Goal: Task Accomplishment & Management: Manage account settings

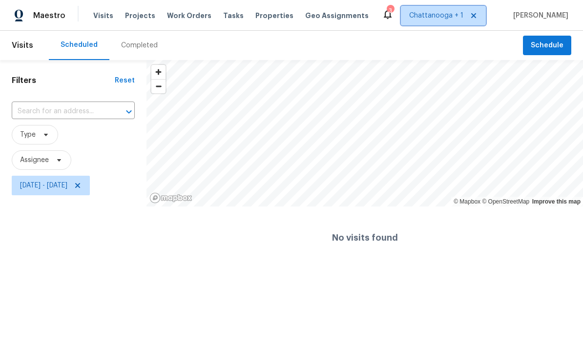
click at [452, 14] on span "Chattanooga + 1" at bounding box center [436, 16] width 54 height 10
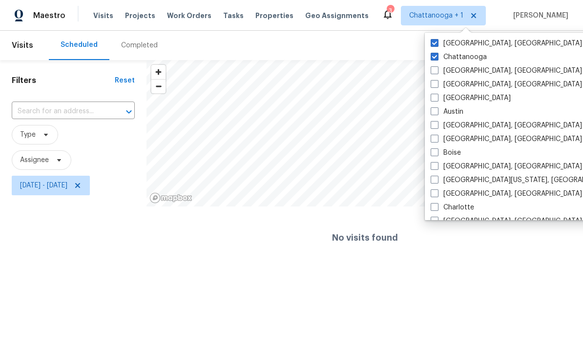
click at [436, 42] on span at bounding box center [434, 43] width 8 height 8
click at [436, 42] on input "Knoxville, TN" at bounding box center [433, 42] width 6 height 6
checkbox input "false"
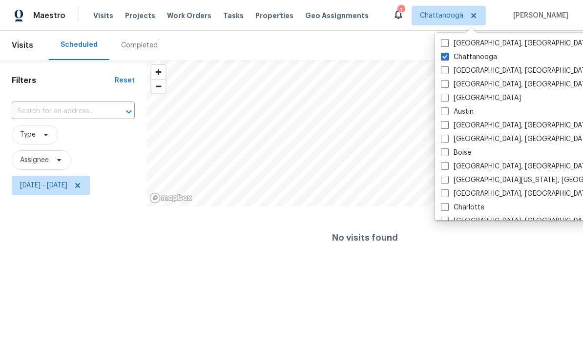
click at [132, 15] on span "Projects" at bounding box center [140, 16] width 30 height 10
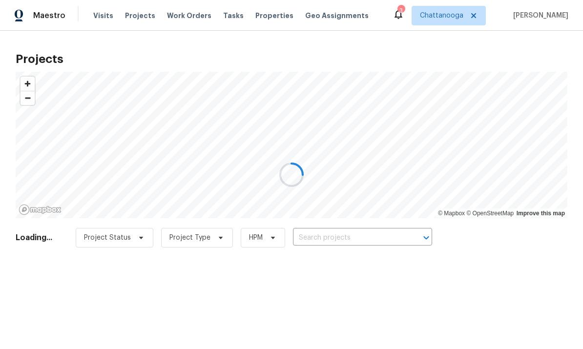
click at [262, 14] on div at bounding box center [291, 174] width 583 height 349
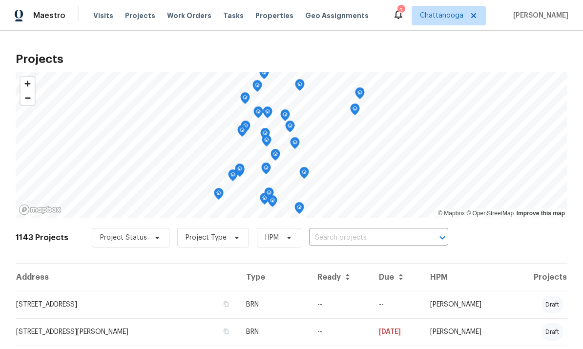
click at [262, 12] on span "Properties" at bounding box center [274, 16] width 38 height 10
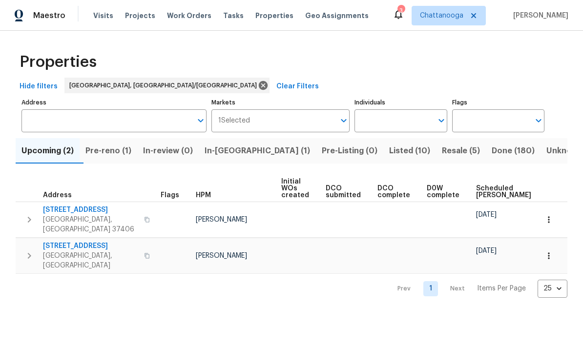
click at [123, 150] on span "Pre-reno (1)" at bounding box center [108, 151] width 46 height 14
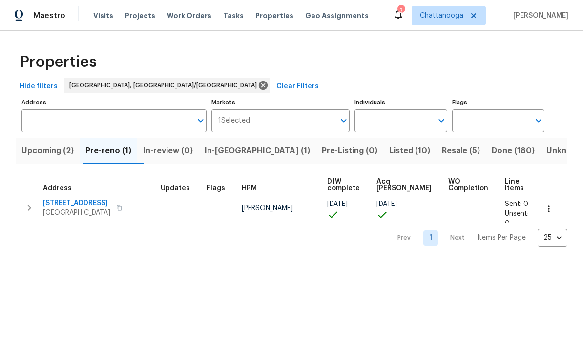
click at [248, 155] on span "In-[GEOGRAPHIC_DATA] (1)" at bounding box center [257, 151] width 105 height 14
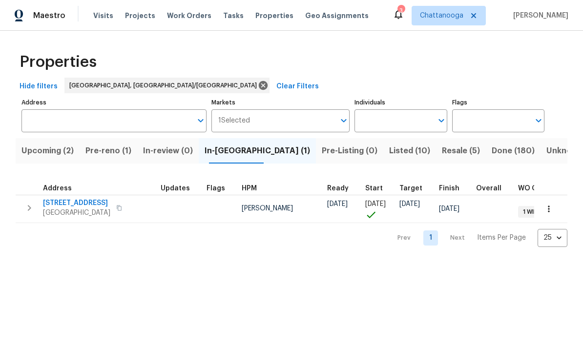
click at [125, 205] on button "button" at bounding box center [119, 208] width 12 height 14
click at [67, 206] on span "[STREET_ADDRESS]" at bounding box center [76, 203] width 67 height 10
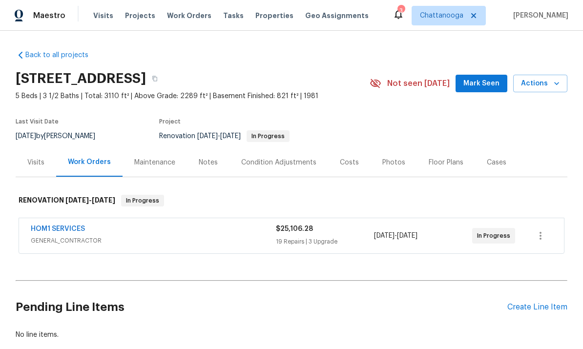
click at [261, 20] on span "Properties" at bounding box center [274, 16] width 38 height 10
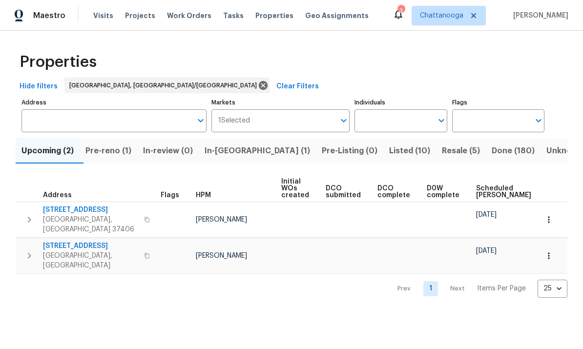
click at [123, 153] on span "Pre-reno (1)" at bounding box center [108, 151] width 46 height 14
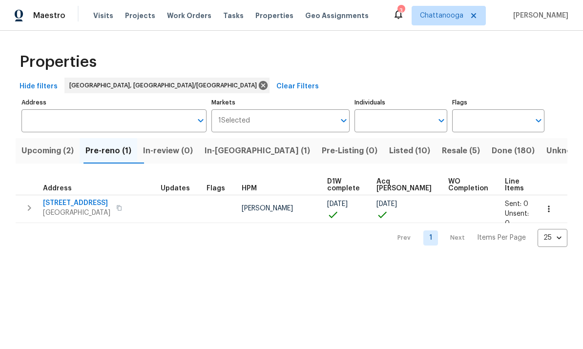
click at [68, 207] on span "232 Greenfield Dr" at bounding box center [76, 203] width 67 height 10
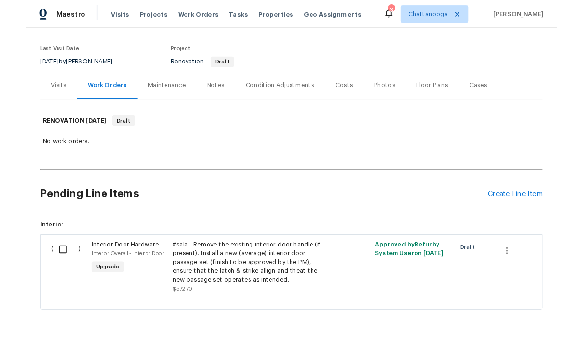
scroll to position [68, 0]
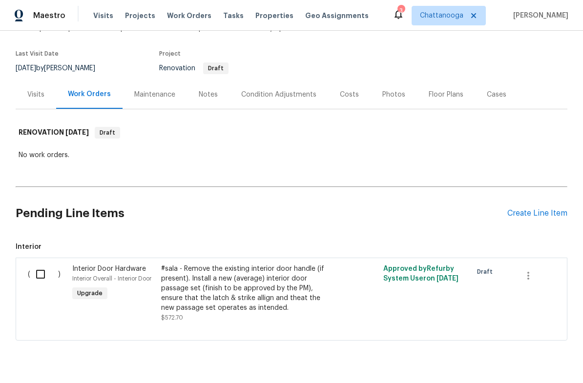
click at [520, 216] on div "Create Line Item" at bounding box center [537, 213] width 60 height 9
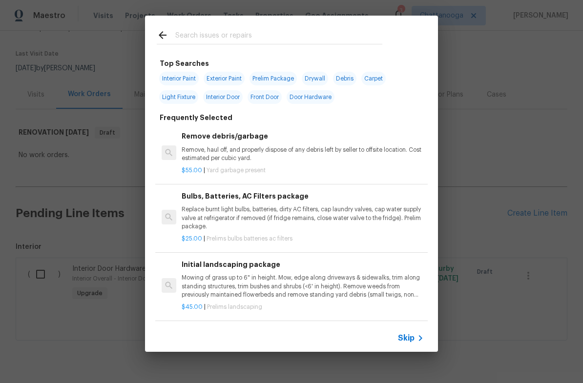
click at [241, 153] on p "Remove, haul off, and properly dispose of any debris left by seller to offsite …" at bounding box center [303, 154] width 242 height 17
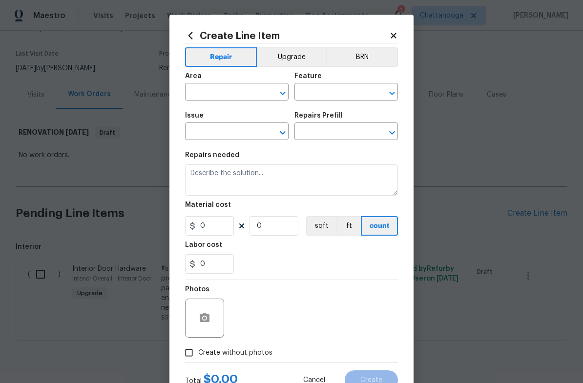
type input "Debris/garbage on site"
type textarea "Remove, haul off, and properly dispose of any debris left by seller to offsite …"
type input "1"
type input "Remove debris/garbage $55.00"
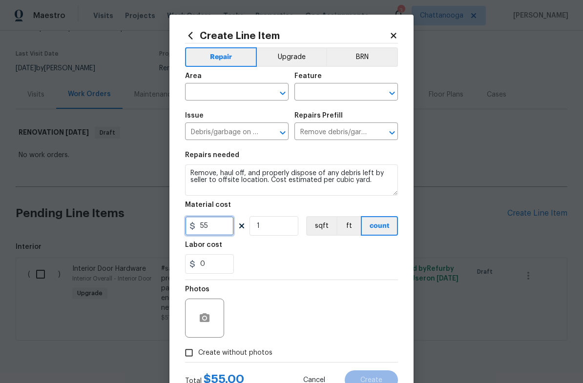
click at [221, 224] on input "55" at bounding box center [209, 226] width 49 height 20
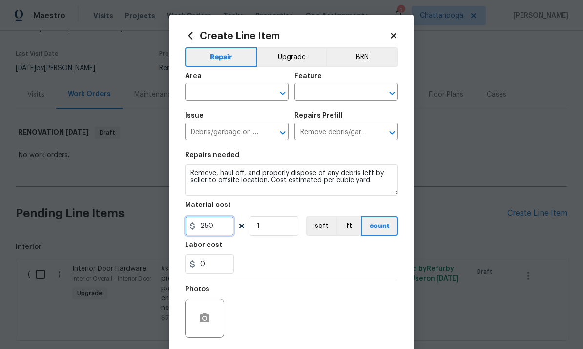
type input "250"
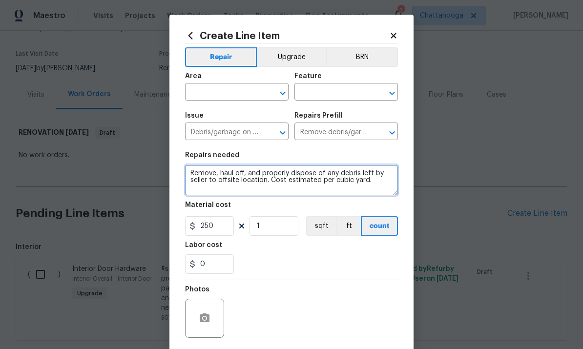
click at [372, 193] on textarea "Remove, haul off, and properly dispose of any debris left by seller to offsite …" at bounding box center [291, 179] width 213 height 31
type textarea "Remove, haul off, and properly dispose of any debris left by seller to offsite …"
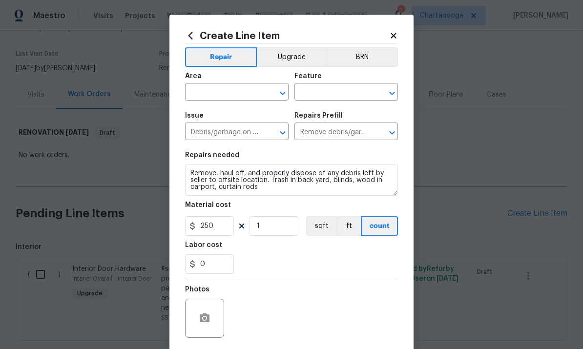
click at [232, 97] on input "text" at bounding box center [223, 92] width 76 height 15
click at [240, 130] on li "Exterior Overall" at bounding box center [236, 131] width 103 height 16
type input "Exterior Overall"
click at [332, 90] on input "text" at bounding box center [332, 92] width 76 height 15
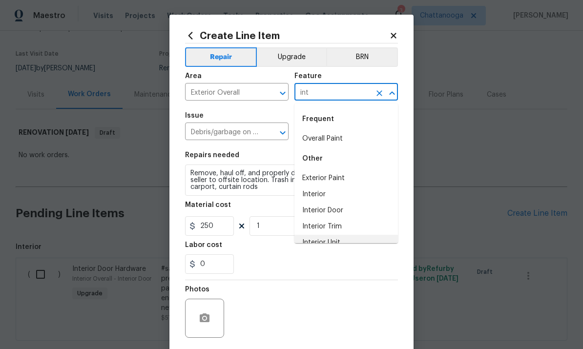
click at [332, 246] on li "Interior Unit" at bounding box center [345, 243] width 103 height 16
type input "Interior Unit"
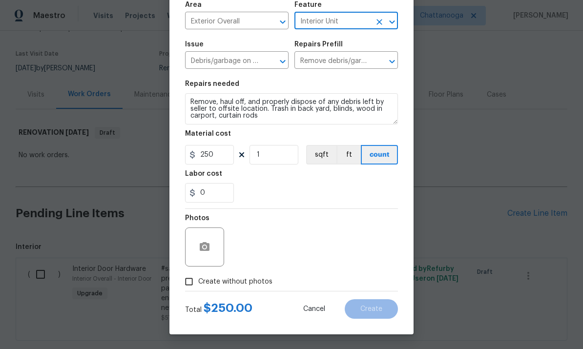
scroll to position [73, 0]
click at [205, 248] on circle "button" at bounding box center [204, 247] width 3 height 3
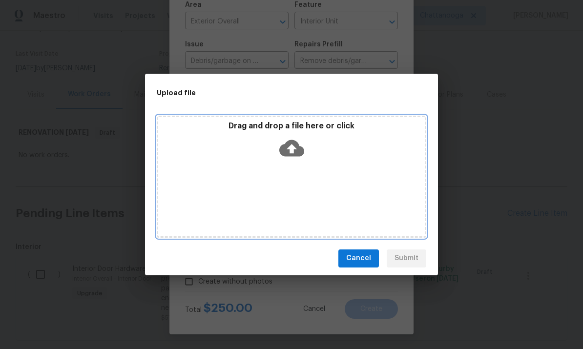
click at [297, 137] on icon at bounding box center [291, 148] width 25 height 25
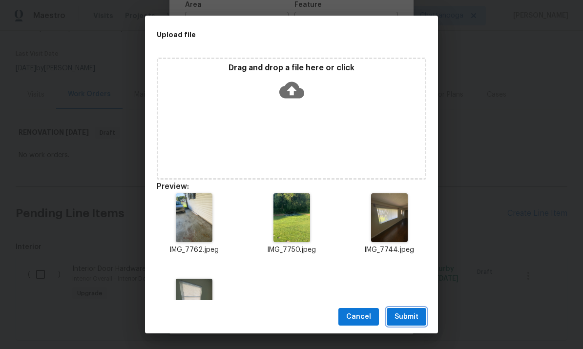
click at [406, 319] on span "Submit" at bounding box center [406, 317] width 24 height 12
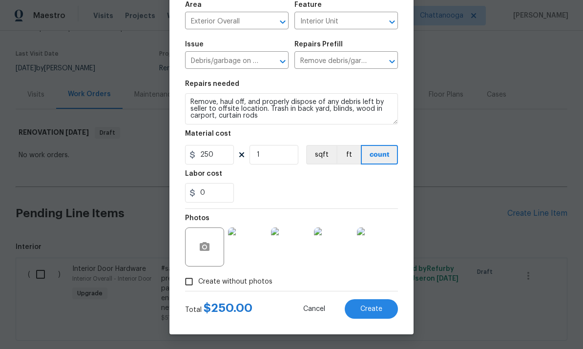
click at [376, 308] on span "Create" at bounding box center [371, 309] width 22 height 7
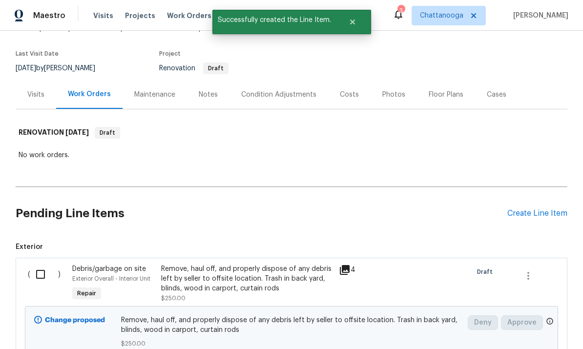
click at [341, 81] on div "Costs" at bounding box center [349, 94] width 42 height 29
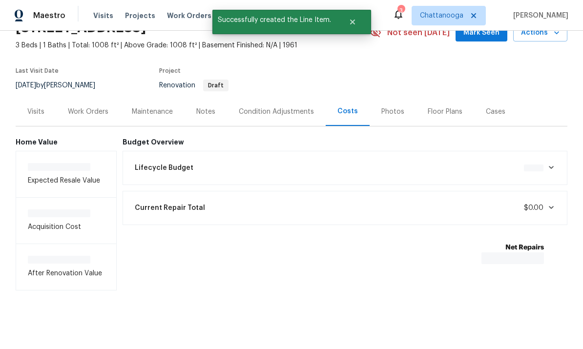
scroll to position [14, 0]
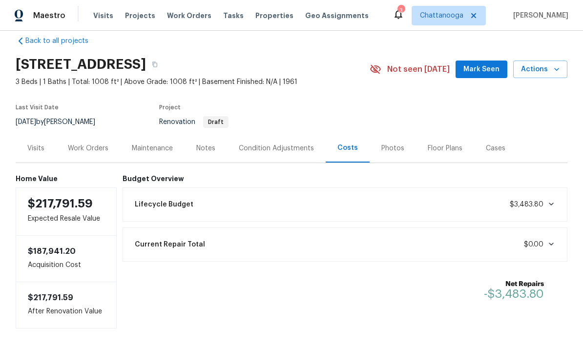
click at [38, 146] on div "Visits" at bounding box center [35, 148] width 17 height 10
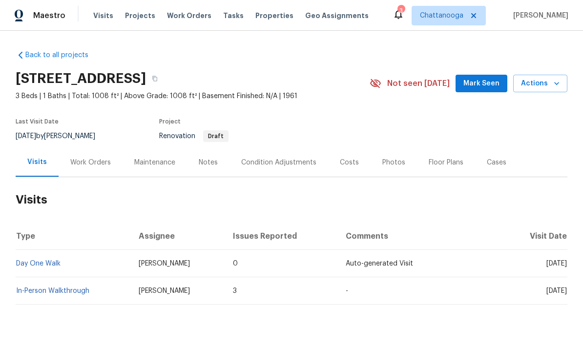
click at [94, 161] on div "Work Orders" at bounding box center [90, 163] width 41 height 10
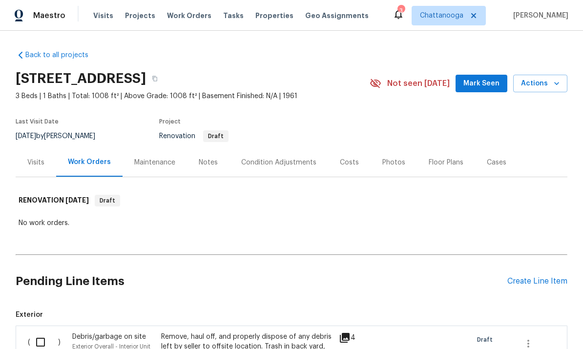
click at [539, 282] on div "Create Line Item" at bounding box center [537, 281] width 60 height 9
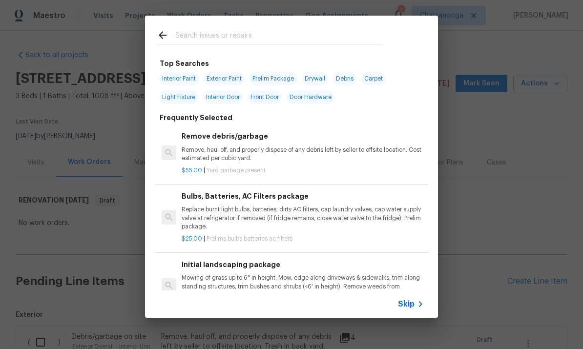
click at [287, 216] on p "Replace burnt light bulbs, batteries, dirty AC filters, cap laundry valves, cap…" at bounding box center [303, 217] width 242 height 25
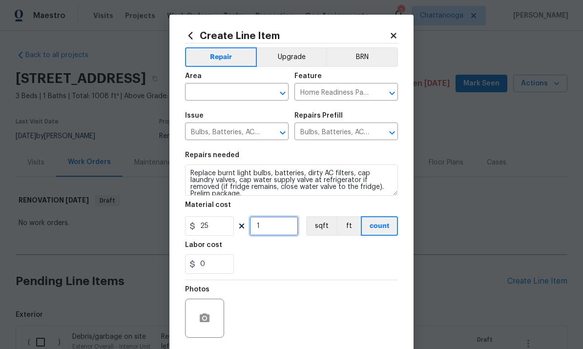
click at [281, 227] on input "1" at bounding box center [273, 226] width 49 height 20
type input "2"
click at [229, 98] on input "text" at bounding box center [223, 92] width 76 height 15
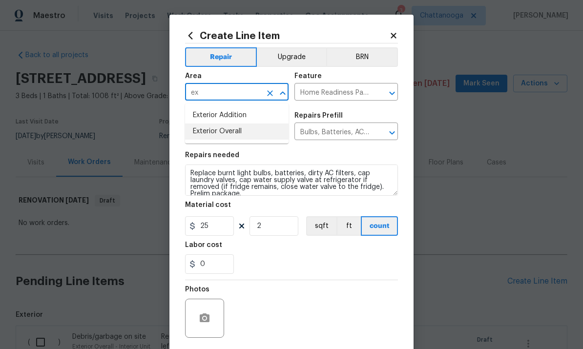
click at [234, 133] on li "Exterior Overall" at bounding box center [236, 131] width 103 height 16
type input "Exterior Overall"
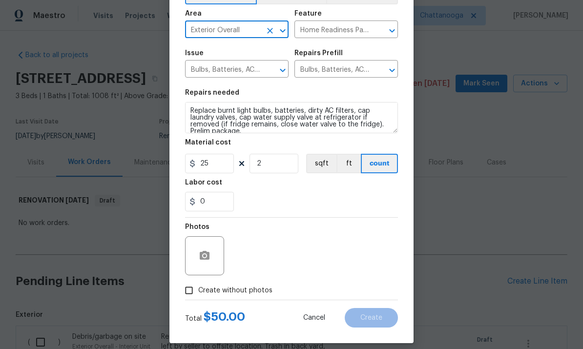
scroll to position [65, 0]
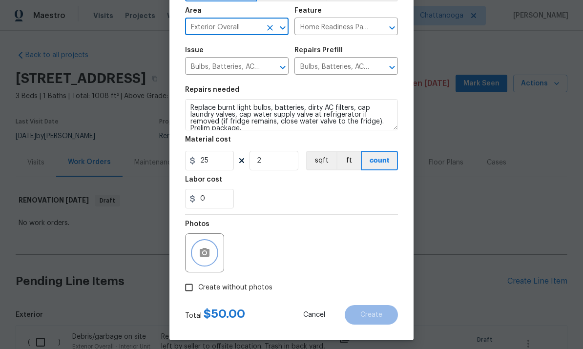
click at [197, 257] on button "button" at bounding box center [204, 252] width 23 height 23
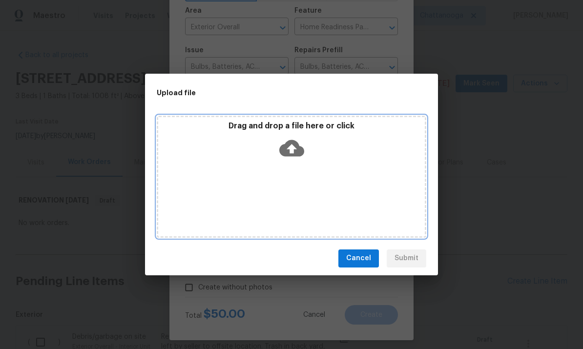
click at [302, 143] on icon at bounding box center [291, 148] width 25 height 25
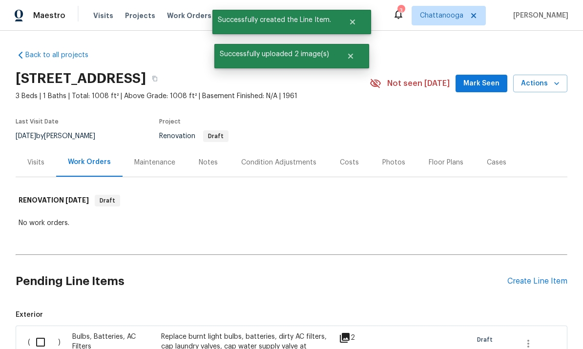
click at [547, 281] on div "Create Line Item" at bounding box center [537, 281] width 60 height 9
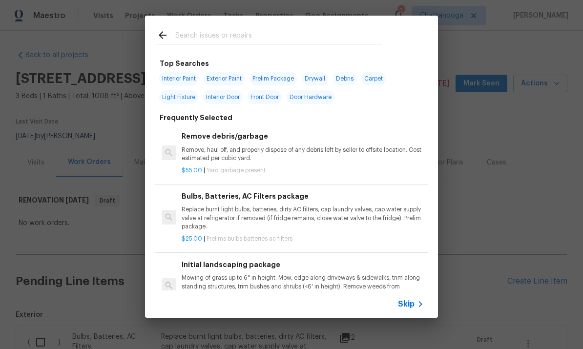
click at [263, 36] on input "text" at bounding box center [278, 36] width 207 height 15
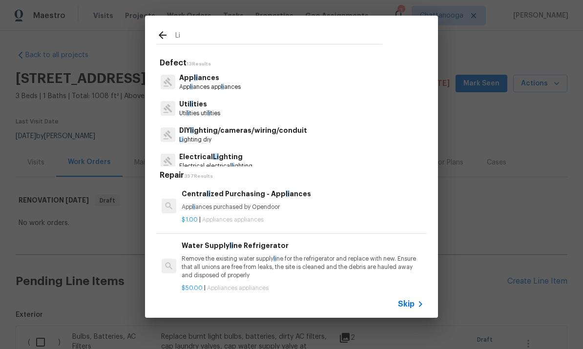
type input "Lig"
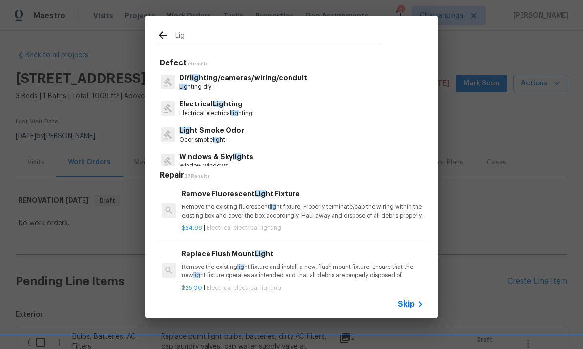
click at [252, 105] on p "Electrical Lig hting" at bounding box center [215, 104] width 73 height 10
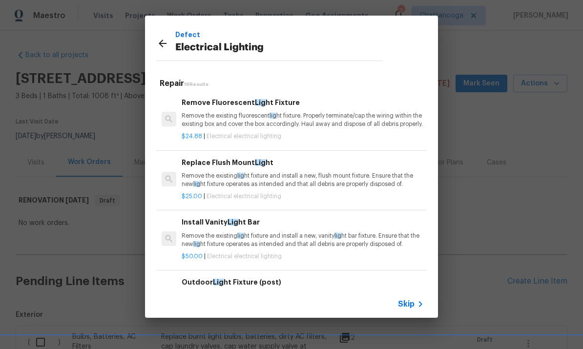
click at [291, 186] on p "Remove the existing lig ht fixture and install a new, flush mount fixture. Ensu…" at bounding box center [303, 180] width 242 height 17
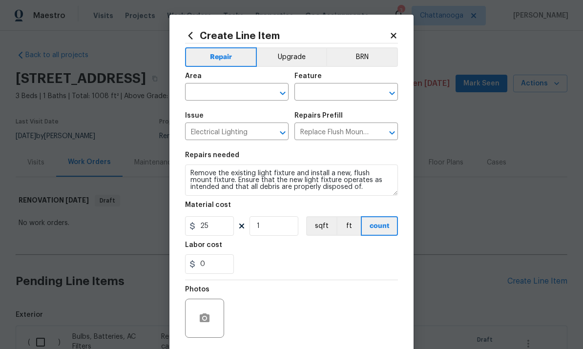
click at [225, 95] on input "text" at bounding box center [223, 92] width 76 height 15
click at [233, 134] on li "Interior Overall" at bounding box center [236, 131] width 103 height 16
type input "Interior Overall"
click at [344, 94] on input "text" at bounding box center [332, 92] width 76 height 15
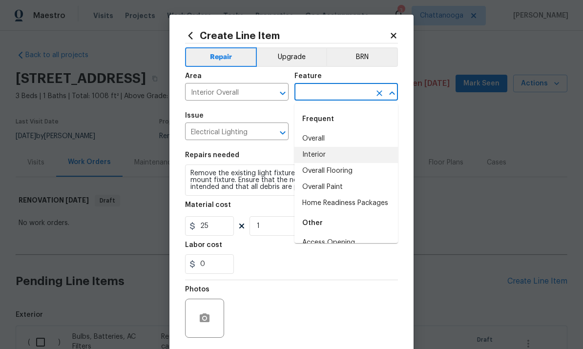
click at [319, 152] on li "Interior" at bounding box center [345, 155] width 103 height 16
type input "Interior"
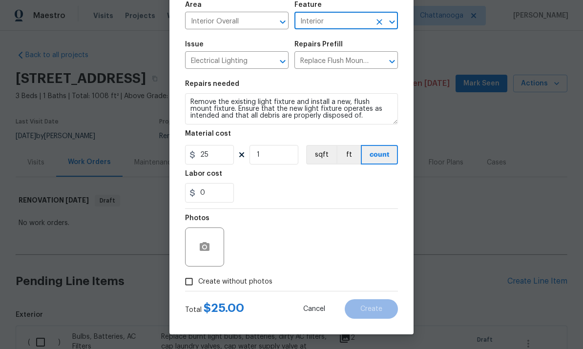
scroll to position [73, 0]
click at [204, 247] on circle "button" at bounding box center [204, 247] width 3 height 3
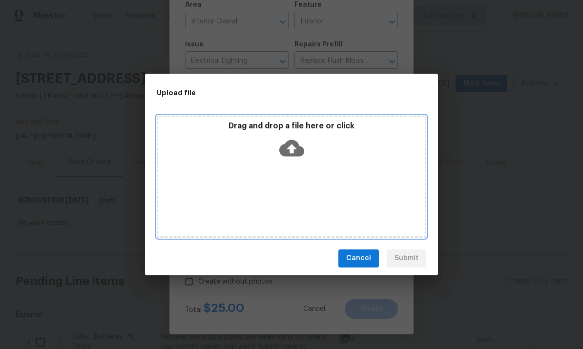
click at [295, 148] on icon at bounding box center [291, 148] width 25 height 25
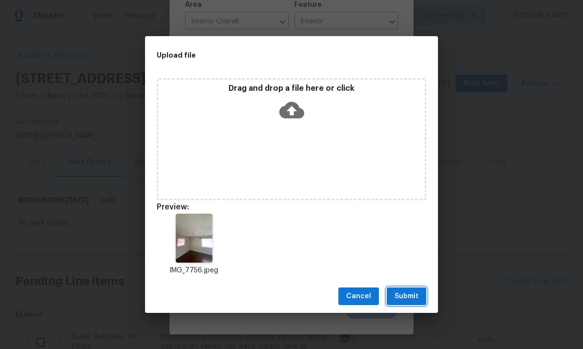
click at [422, 288] on button "Submit" at bounding box center [407, 296] width 40 height 18
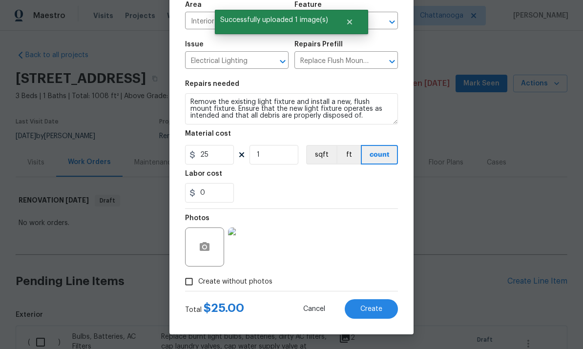
click at [368, 311] on span "Create" at bounding box center [371, 309] width 22 height 7
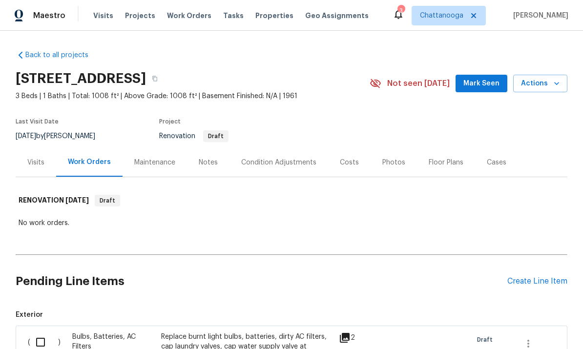
click at [531, 281] on div "Create Line Item" at bounding box center [537, 281] width 60 height 9
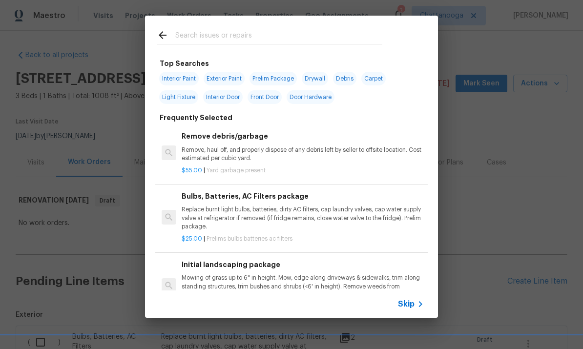
click at [292, 272] on div "Initial landscaping package Mowing of grass up to 6" in height. Mow, edge along…" at bounding box center [303, 279] width 242 height 40
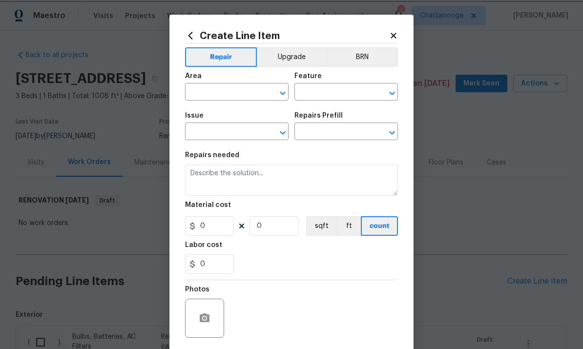
type input "Home Readiness Packages"
type input "Landscape Package"
type input "Initial landscaping package $45.00"
type textarea "Mowing of grass up to 6" in height. Mow, edge along driveways & sidewalks, trim…"
type input "45"
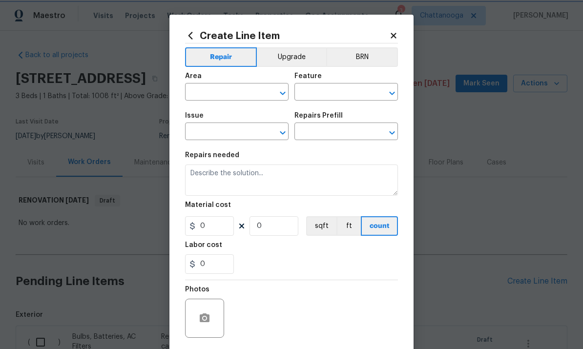
type input "1"
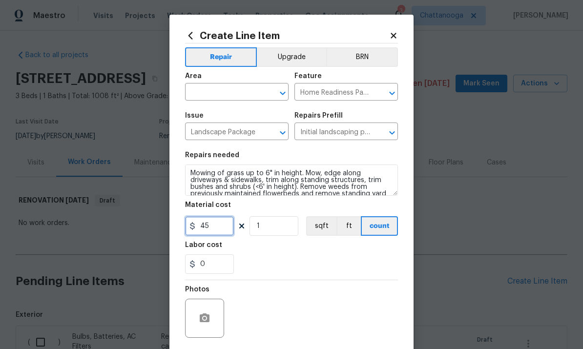
click at [216, 231] on input "45" at bounding box center [209, 226] width 49 height 20
type input "65"
click at [237, 82] on div "Area" at bounding box center [236, 79] width 103 height 13
click at [216, 81] on div "Area" at bounding box center [236, 79] width 103 height 13
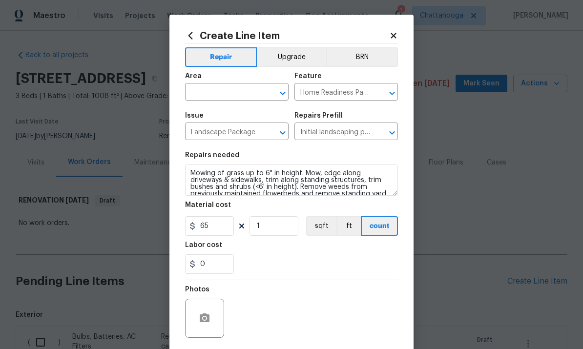
click at [234, 89] on input "text" at bounding box center [223, 92] width 76 height 15
type input "l"
click at [236, 133] on li "Exterior Overall" at bounding box center [236, 131] width 103 height 16
type input "Exterior Overall"
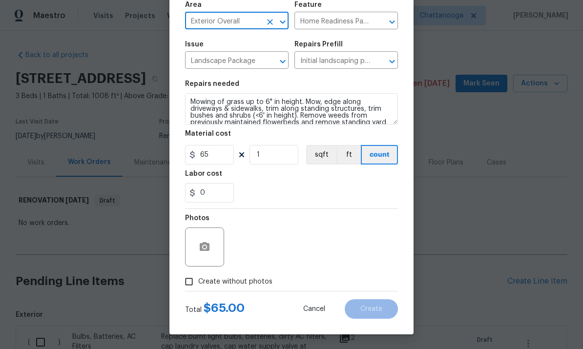
scroll to position [73, 0]
click at [255, 283] on span "Create without photos" at bounding box center [235, 282] width 74 height 10
click at [198, 283] on input "Create without photos" at bounding box center [189, 281] width 19 height 19
checkbox input "true"
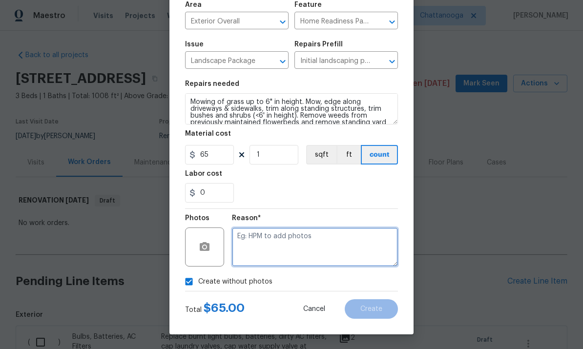
click at [321, 251] on textarea at bounding box center [315, 246] width 166 height 39
type textarea "."
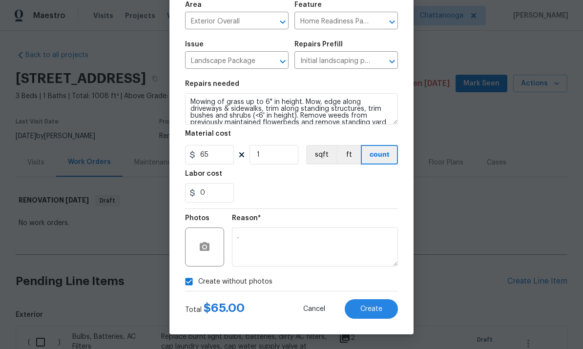
click at [367, 207] on section "Repairs needed Mowing of grass up to 6" in height. Mow, edge along driveways & …" at bounding box center [291, 142] width 213 height 134
click at [384, 310] on button "Create" at bounding box center [371, 309] width 53 height 20
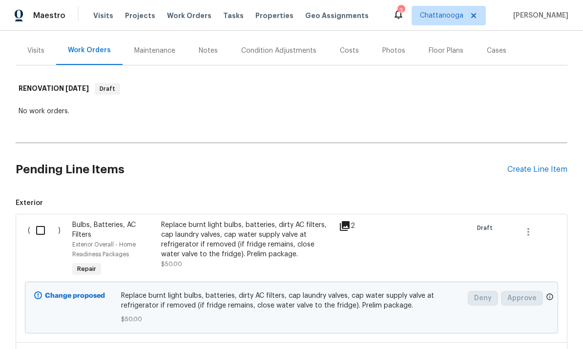
scroll to position [111, 0]
click at [533, 171] on div "Create Line Item" at bounding box center [537, 169] width 60 height 9
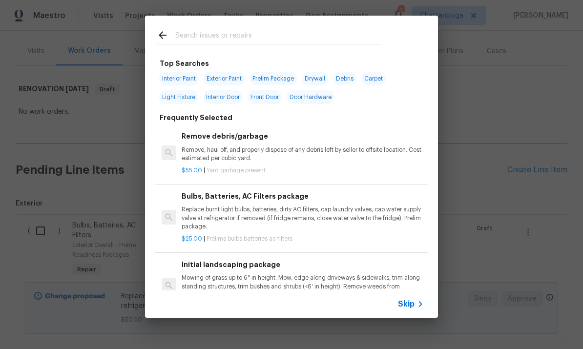
click at [260, 30] on input "text" at bounding box center [278, 36] width 207 height 15
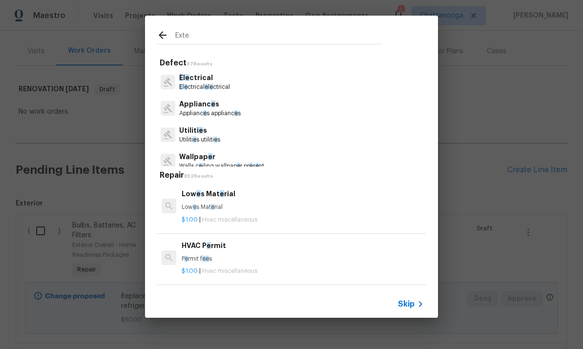
type input "Exter"
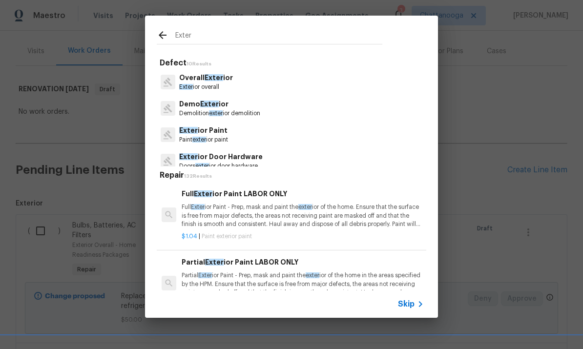
click at [220, 136] on p "Paint exter ior paint" at bounding box center [203, 140] width 49 height 8
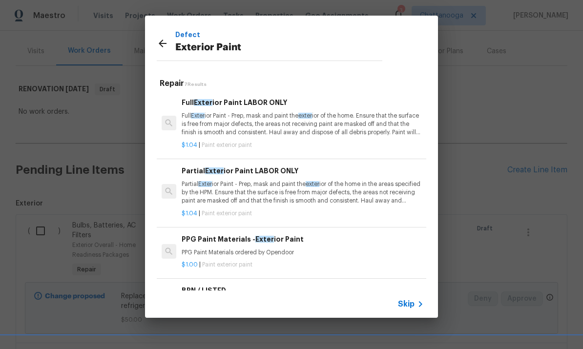
scroll to position [0, 0]
click at [269, 191] on p "Partial Exter ior Paint - Prep, mask and paint the exter ior of the home in the…" at bounding box center [303, 192] width 242 height 25
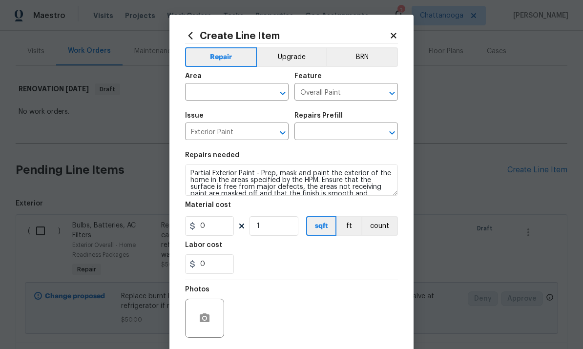
type input "Partial Exterior Paint LABOR ONLY $1.04"
click at [224, 234] on input "1.04" at bounding box center [209, 226] width 49 height 20
type input "50"
click at [280, 225] on input "1" at bounding box center [273, 226] width 49 height 20
type input "3"
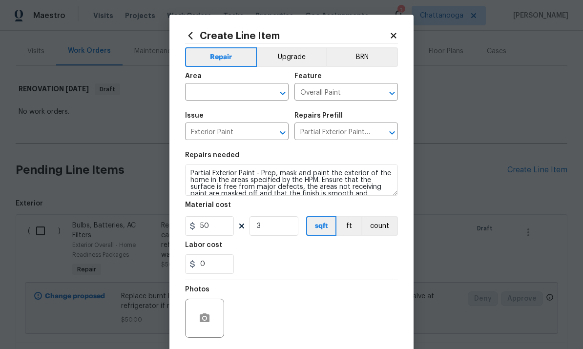
click at [231, 94] on input "text" at bounding box center [223, 92] width 76 height 15
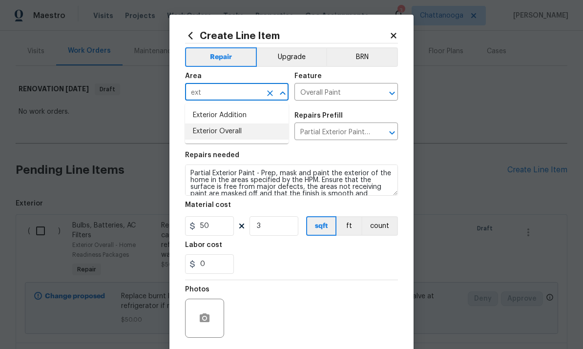
click at [248, 131] on li "Exterior Overall" at bounding box center [236, 131] width 103 height 16
type input "Exterior Overall"
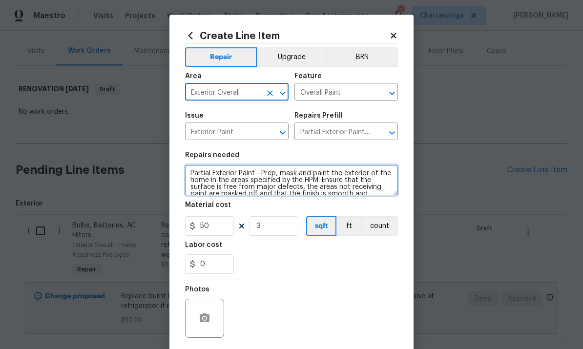
click at [289, 184] on textarea "Partial Exterior Paint - Prep, mask and paint the exterior of the home in the a…" at bounding box center [291, 179] width 213 height 31
click at [291, 185] on textarea "Partial Exterior Paint - Prep, mask and paint the exterior of the home in the a…" at bounding box center [291, 179] width 213 height 31
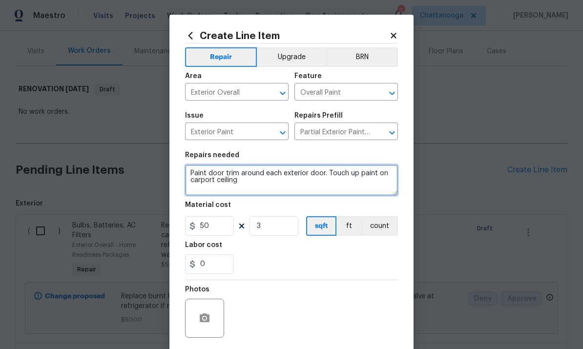
type textarea "Paint door trim around each exterior door. Touch up paint on carport ceiling"
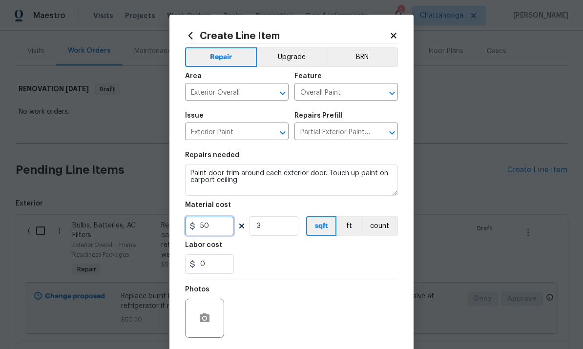
click at [229, 227] on input "50" at bounding box center [209, 226] width 49 height 20
type input "420"
click at [286, 224] on input "3" at bounding box center [273, 226] width 49 height 20
type input "1"
click at [301, 257] on div "0" at bounding box center [291, 264] width 213 height 20
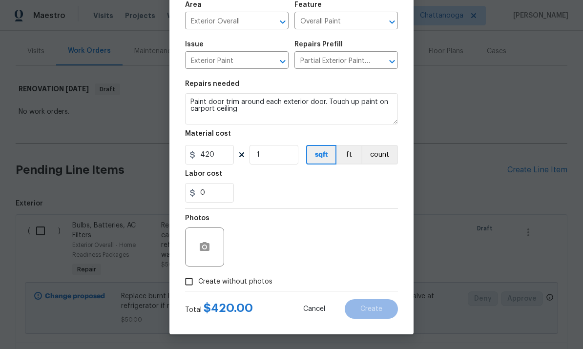
scroll to position [73, 0]
click at [287, 115] on textarea "Paint door trim around each exterior door. Touch up paint on carport ceiling" at bounding box center [291, 108] width 213 height 31
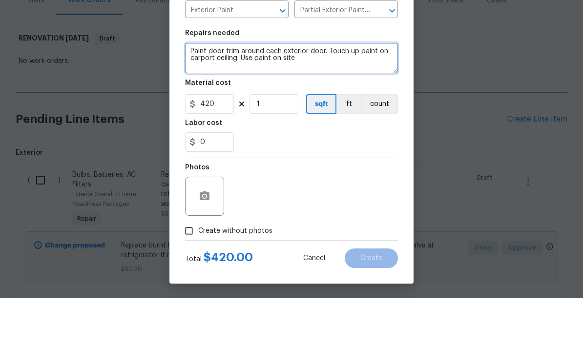
scroll to position [0, 0]
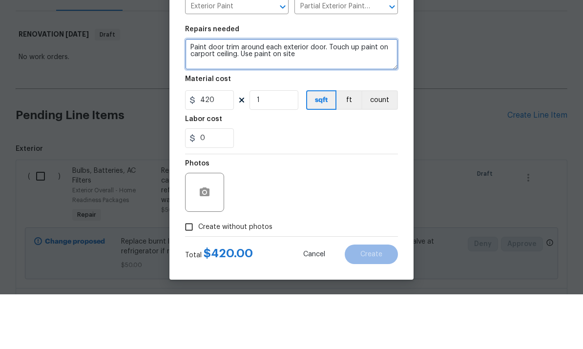
type textarea "Paint door trim around each exterior door. Touch up paint on carport ceiling. U…"
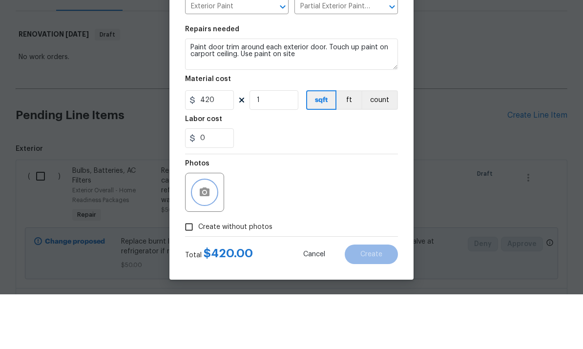
click at [209, 241] on icon "button" at bounding box center [205, 247] width 12 height 12
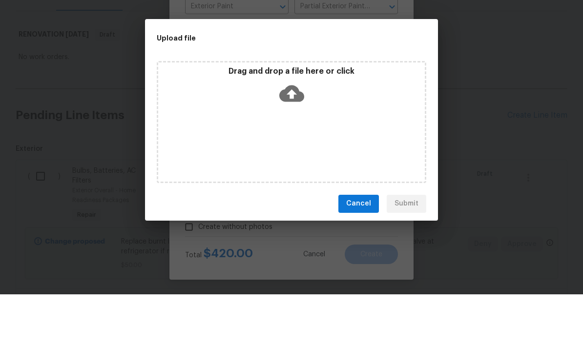
scroll to position [37, 0]
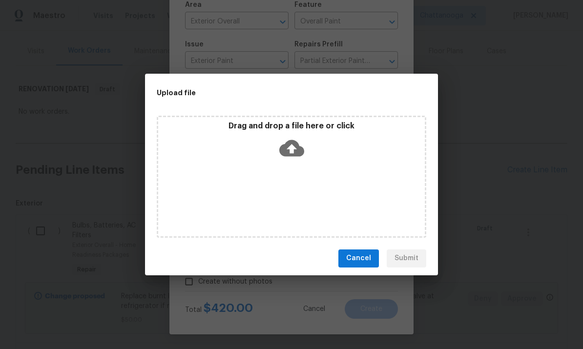
click at [285, 102] on div "Upload file" at bounding box center [269, 93] width 249 height 38
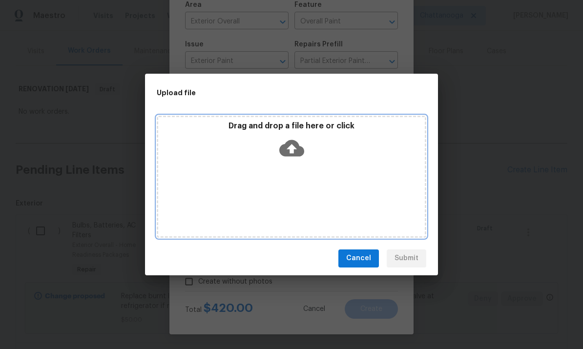
click at [300, 147] on icon at bounding box center [291, 148] width 25 height 17
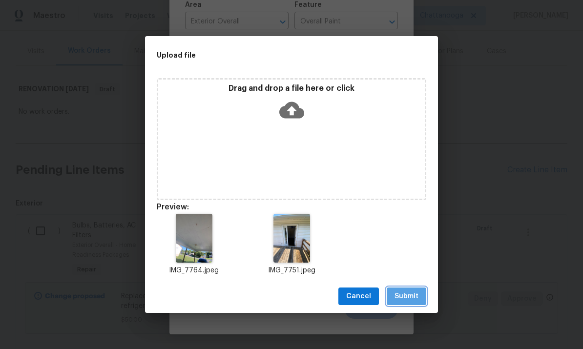
click at [406, 298] on span "Submit" at bounding box center [406, 296] width 24 height 12
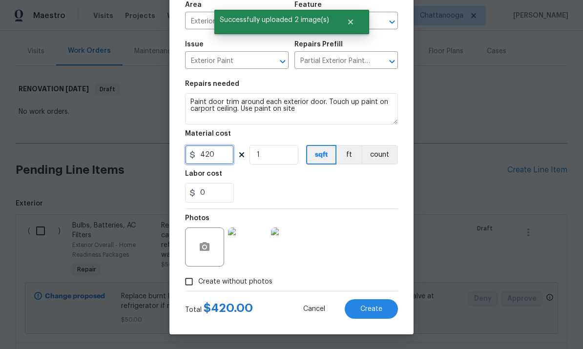
click at [232, 155] on input "420" at bounding box center [209, 155] width 49 height 20
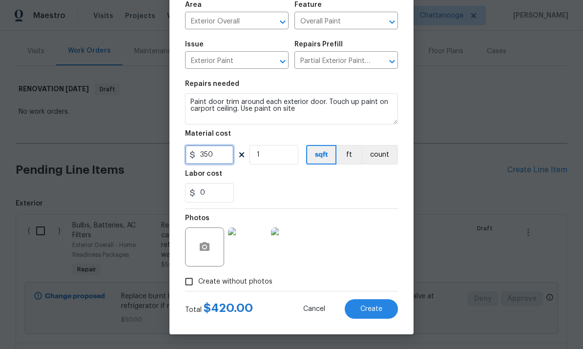
type input "350"
click at [358, 200] on div "0" at bounding box center [291, 193] width 213 height 20
click at [365, 315] on button "Create" at bounding box center [371, 309] width 53 height 20
type input "0"
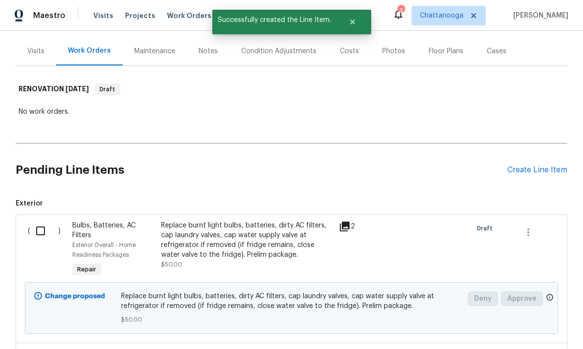
click at [544, 165] on div "Create Line Item" at bounding box center [537, 169] width 60 height 9
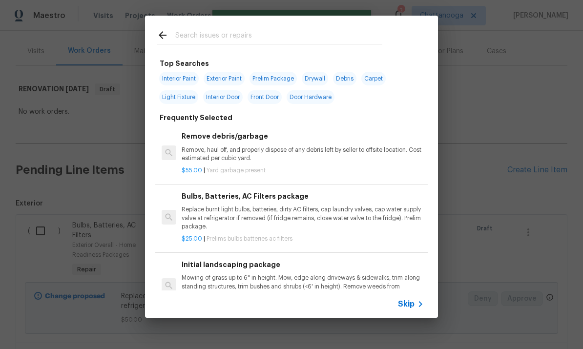
click at [235, 43] on input "text" at bounding box center [278, 36] width 207 height 15
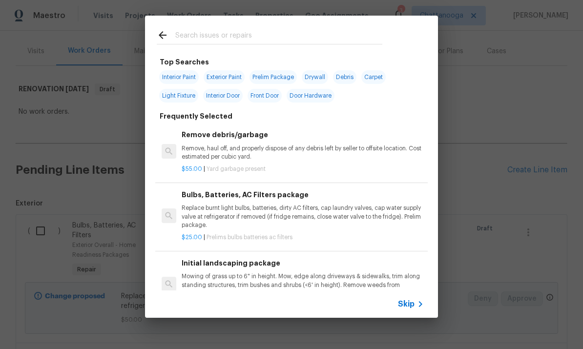
scroll to position [1, 0]
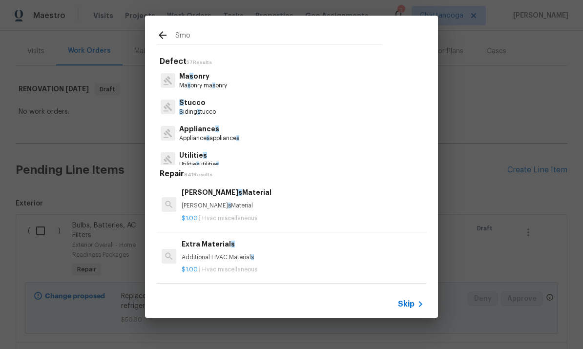
type input "Smok"
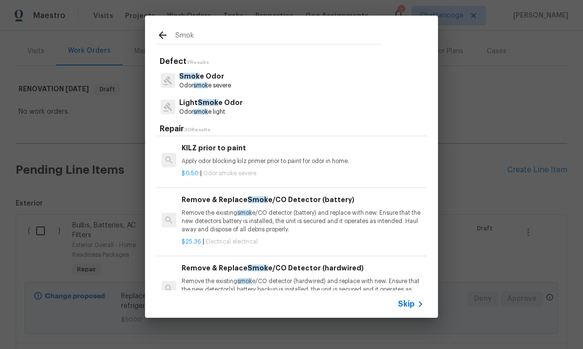
scroll to position [171, 0]
click at [295, 216] on p "Remove the existing smok e/CO detector (battery) and replace with new. Ensure t…" at bounding box center [303, 221] width 242 height 25
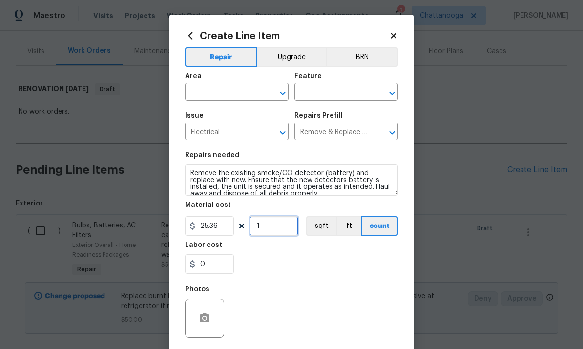
click at [284, 229] on input "1" at bounding box center [273, 226] width 49 height 20
type input "2"
click at [228, 94] on input "text" at bounding box center [223, 92] width 76 height 15
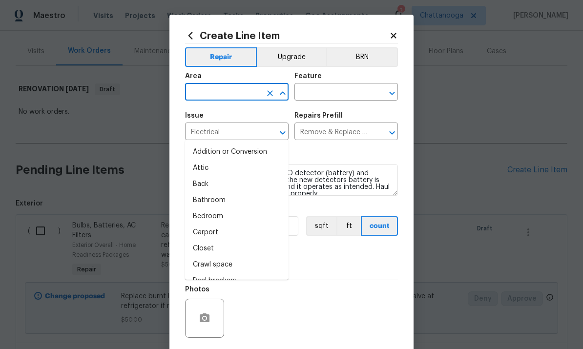
type input "e"
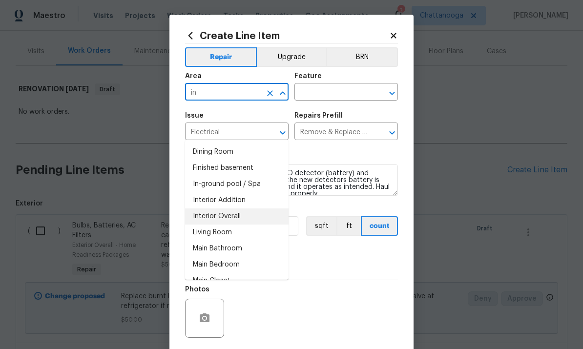
click at [226, 208] on li "Interior Overall" at bounding box center [236, 216] width 103 height 16
type input "Interior Overall"
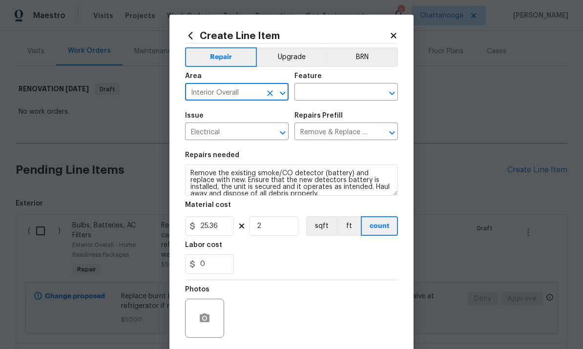
click at [339, 86] on input "text" at bounding box center [332, 92] width 76 height 15
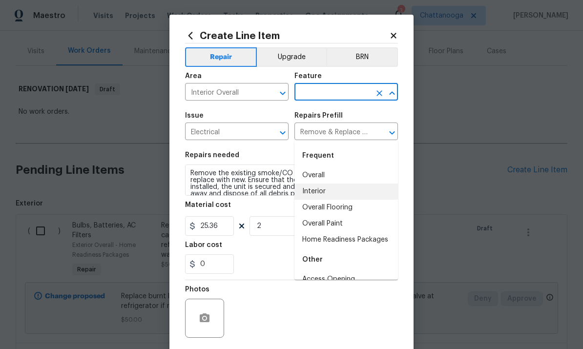
click at [318, 184] on li "Interior" at bounding box center [345, 192] width 103 height 16
type input "Interior"
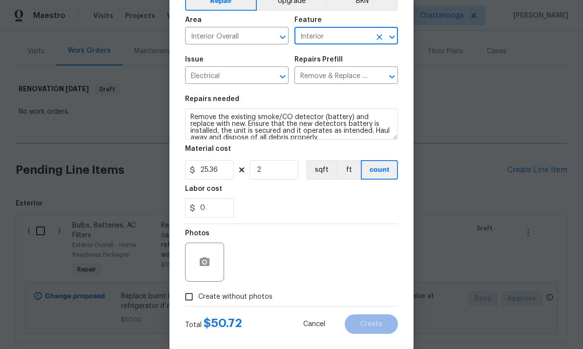
scroll to position [63, 0]
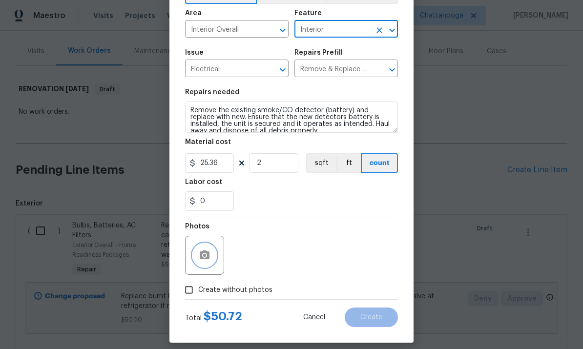
click at [195, 250] on button "button" at bounding box center [204, 255] width 23 height 23
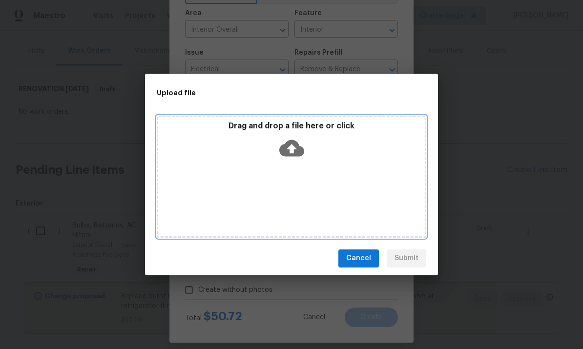
click at [289, 138] on icon at bounding box center [291, 148] width 25 height 25
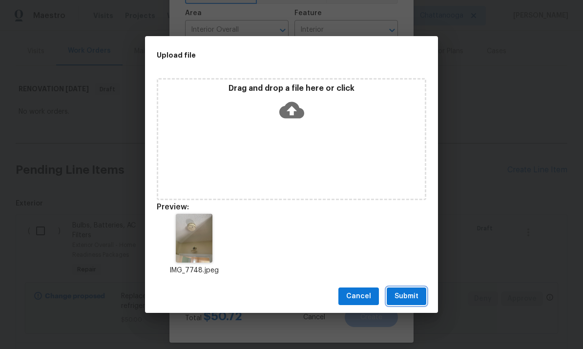
click at [418, 296] on span "Submit" at bounding box center [406, 296] width 24 height 12
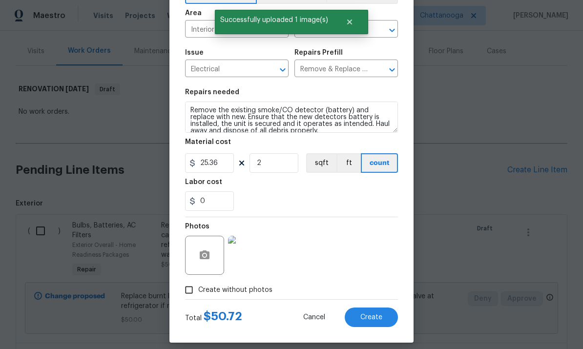
click at [385, 320] on button "Create" at bounding box center [371, 317] width 53 height 20
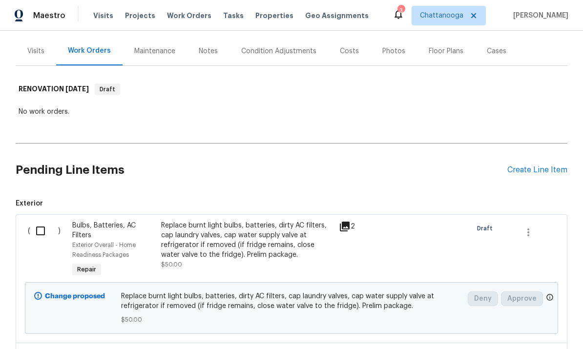
click at [546, 147] on div "Pending Line Items Create Line Item" at bounding box center [292, 169] width 552 height 45
click at [558, 165] on div "Create Line Item" at bounding box center [537, 169] width 60 height 9
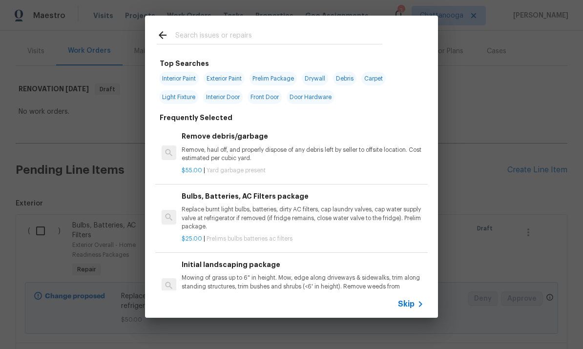
scroll to position [0, 0]
click at [310, 31] on input "text" at bounding box center [278, 36] width 207 height 15
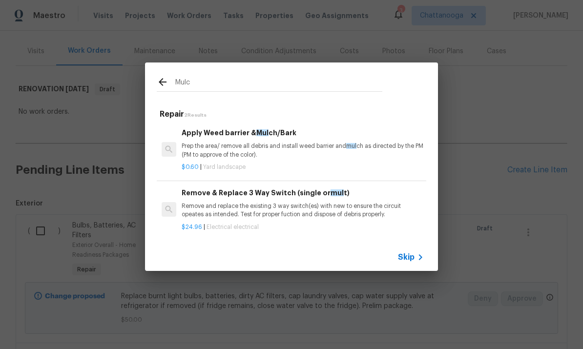
type input "Mulch"
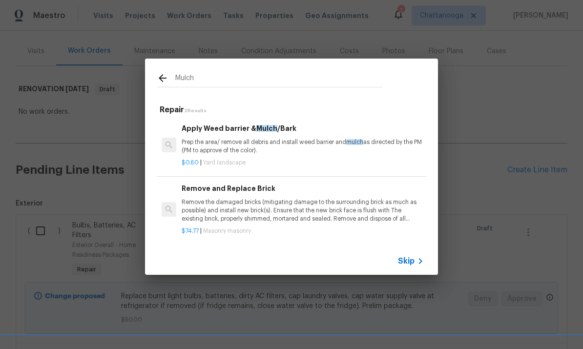
click at [293, 156] on div "$0.60 | Yard landscape" at bounding box center [303, 161] width 242 height 12
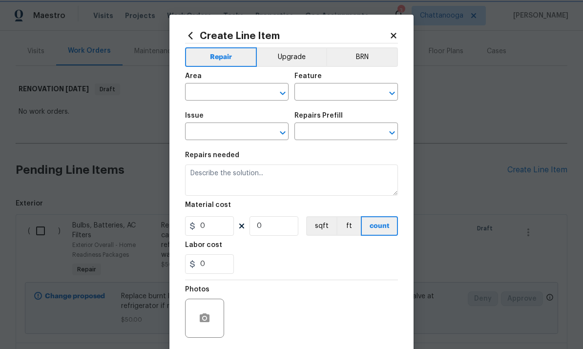
type input "Landscaping"
type input "Apply Weed barrier & Mulch/Bark $0.60"
type textarea "Prep the area/ remove all debris and install weed barrier and mulch as directed…"
type input "0.6"
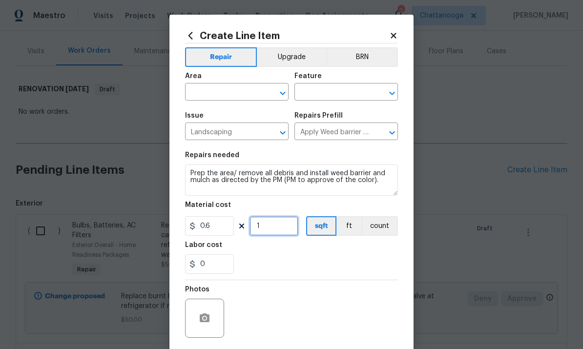
click at [277, 231] on input "1" at bounding box center [273, 226] width 49 height 20
click at [356, 261] on div "0" at bounding box center [291, 264] width 213 height 20
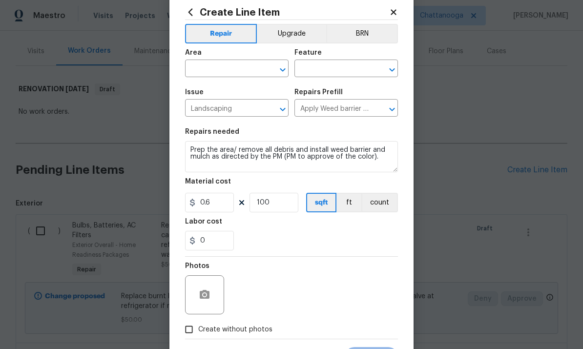
scroll to position [5, 0]
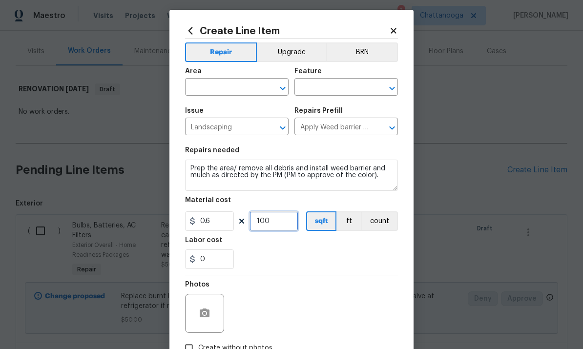
click at [295, 214] on input "100" at bounding box center [273, 221] width 49 height 20
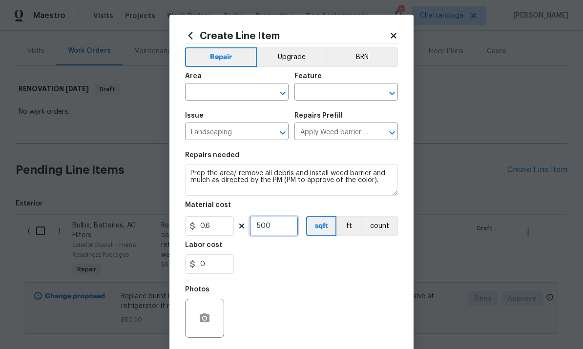
scroll to position [0, 0]
type input "500"
click at [219, 91] on input "text" at bounding box center [223, 92] width 76 height 15
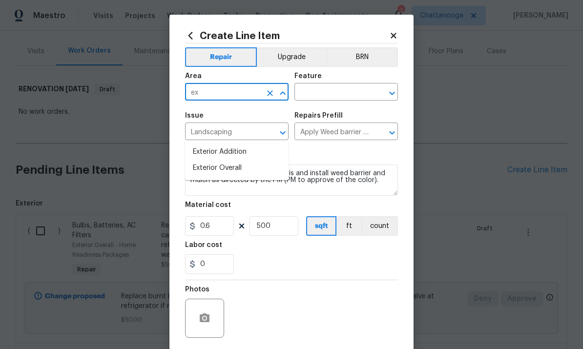
click at [241, 160] on li "Exterior Overall" at bounding box center [236, 168] width 103 height 16
type input "Exterior Overall"
click at [340, 92] on input "text" at bounding box center [332, 92] width 76 height 15
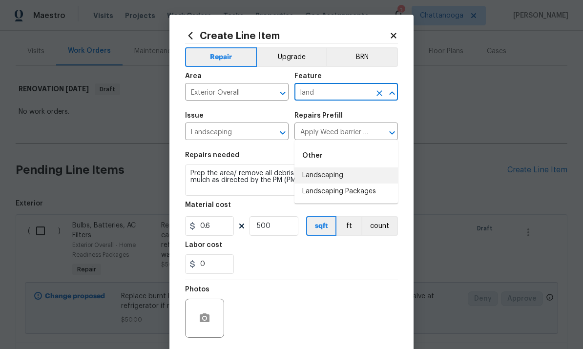
click at [348, 167] on li "Landscaping" at bounding box center [345, 175] width 103 height 16
type input "Landscaping"
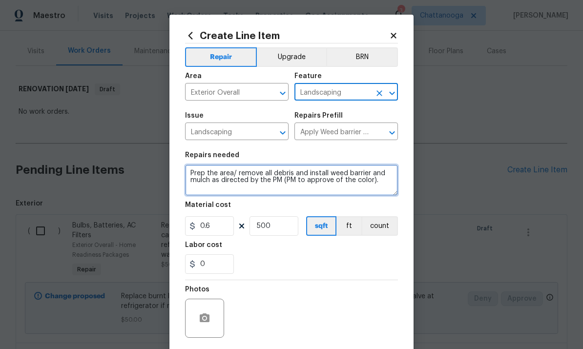
click at [385, 185] on textarea "Prep the area/ remove all debris and install weed barrier and mulch as directed…" at bounding box center [291, 179] width 213 height 31
type textarea "Prep the area/ remove all debris and install weed barrier and mulch and cut bac…"
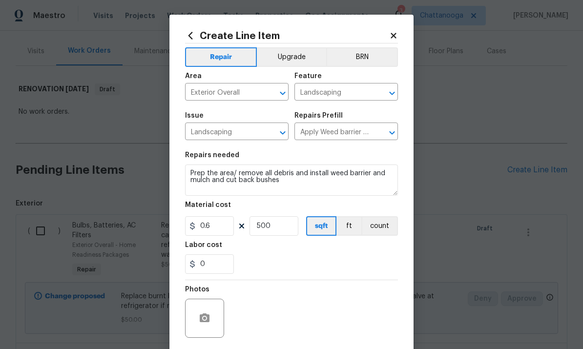
click at [324, 268] on div "0" at bounding box center [291, 264] width 213 height 20
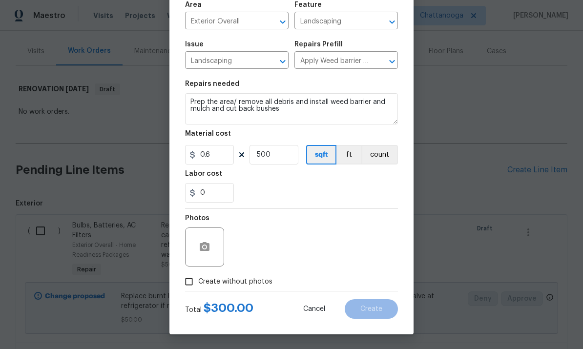
scroll to position [73, 0]
click at [207, 249] on icon "button" at bounding box center [205, 246] width 10 height 9
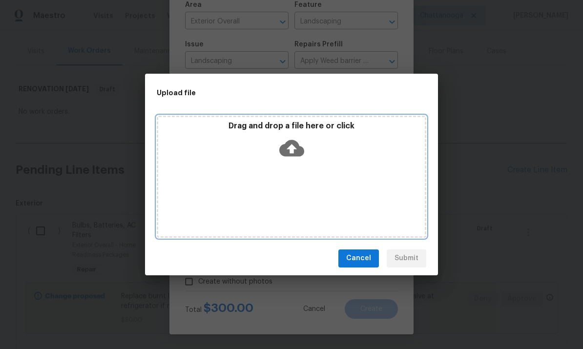
click at [283, 155] on icon at bounding box center [291, 148] width 25 height 17
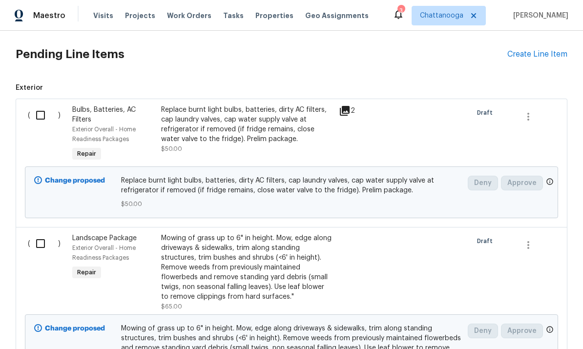
scroll to position [226, 0]
click at [42, 105] on input "checkbox" at bounding box center [44, 115] width 28 height 20
checkbox input "true"
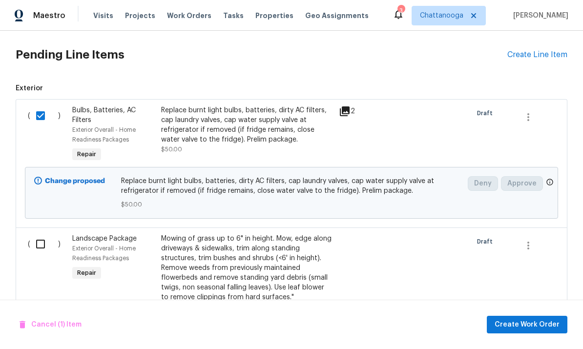
click at [45, 234] on input "checkbox" at bounding box center [44, 244] width 28 height 20
checkbox input "true"
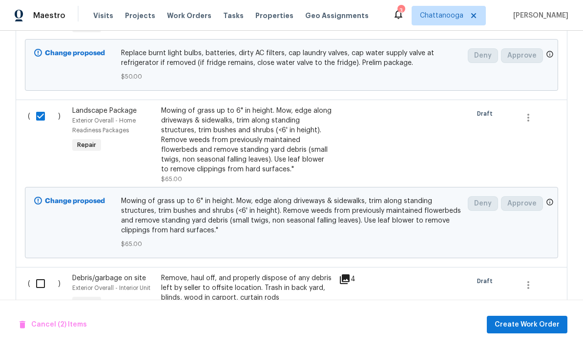
scroll to position [357, 0]
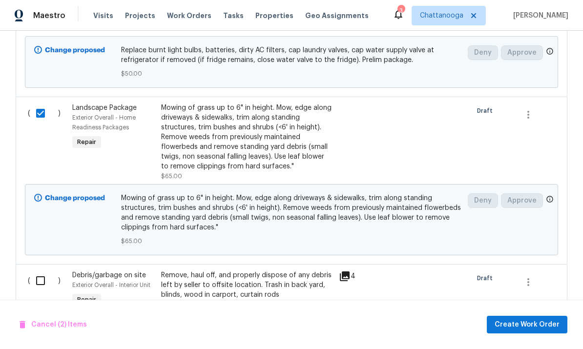
click at [44, 270] on input "checkbox" at bounding box center [44, 280] width 28 height 20
checkbox input "true"
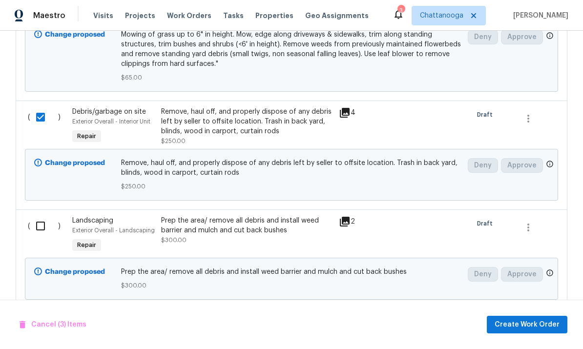
scroll to position [553, 0]
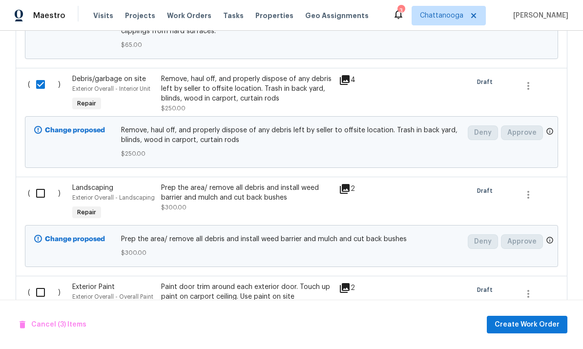
click at [42, 177] on div "( ) Landscaping Exterior Overall - Landscaping Repair Prep the area/ remove all…" at bounding box center [292, 226] width 552 height 99
click at [34, 183] on input "checkbox" at bounding box center [44, 193] width 28 height 20
checkbox input "true"
click at [43, 282] on input "checkbox" at bounding box center [44, 292] width 28 height 20
checkbox input "true"
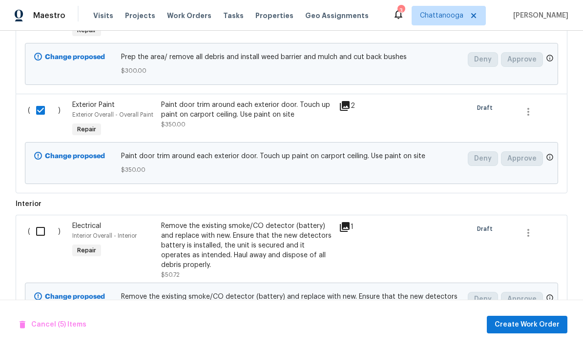
click at [38, 221] on input "checkbox" at bounding box center [44, 231] width 28 height 20
checkbox input "true"
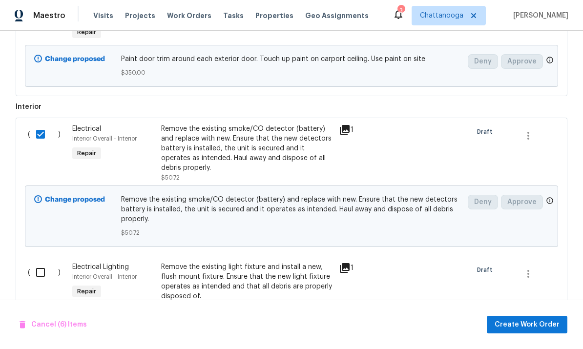
scroll to position [901, 0]
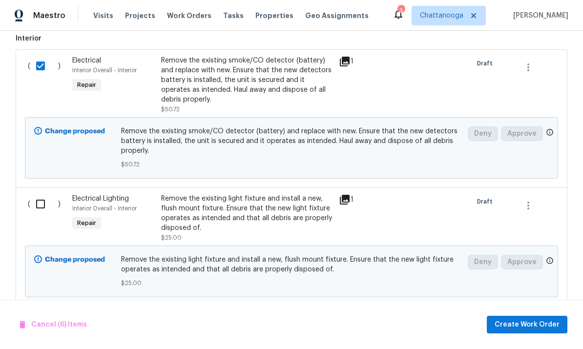
click at [43, 194] on input "checkbox" at bounding box center [44, 204] width 28 height 20
checkbox input "true"
click at [31, 312] on input "checkbox" at bounding box center [44, 322] width 28 height 20
checkbox input "true"
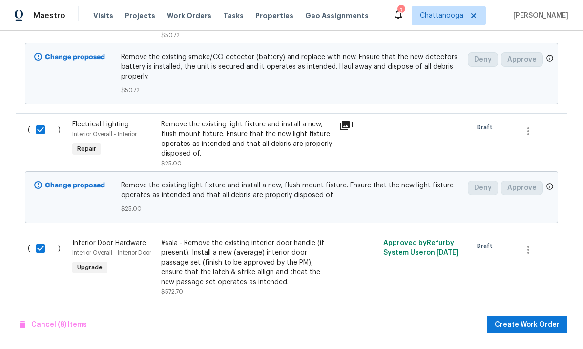
scroll to position [975, 0]
click at [542, 316] on button "Create Work Order" at bounding box center [527, 325] width 81 height 18
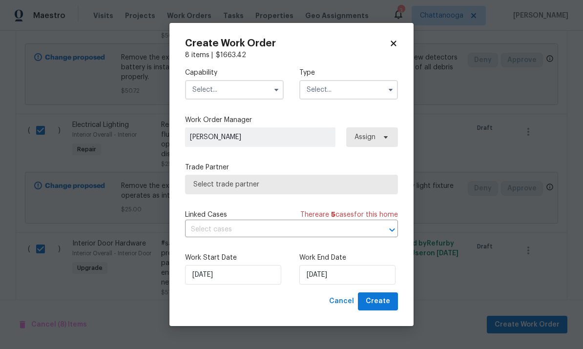
click at [244, 84] on input "text" at bounding box center [234, 90] width 99 height 20
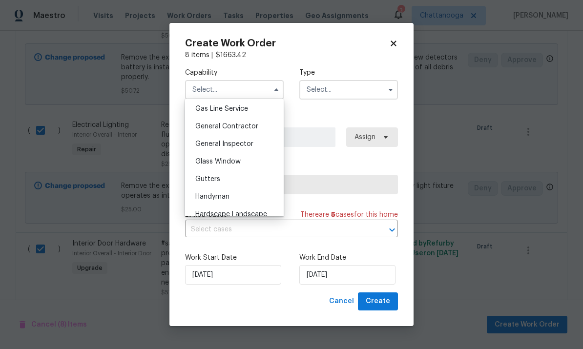
scroll to position [450, 0]
click at [247, 131] on div "General Contractor" at bounding box center [234, 127] width 94 height 18
type input "General Contractor"
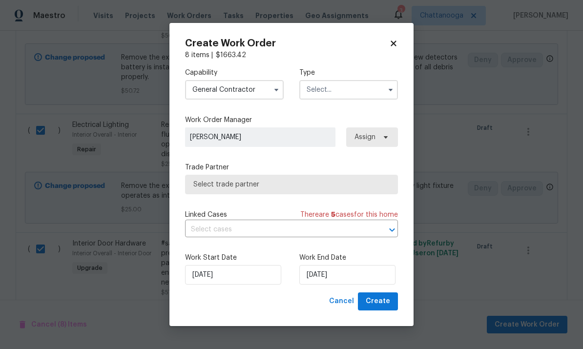
click at [335, 89] on input "text" at bounding box center [348, 90] width 99 height 20
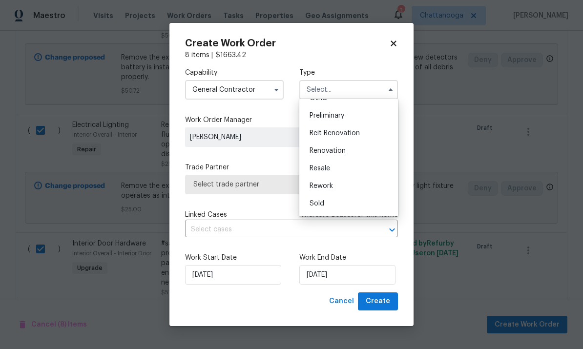
scroll to position [208, 0]
click at [352, 152] on div "Renovation" at bounding box center [349, 149] width 94 height 18
type input "Renovation"
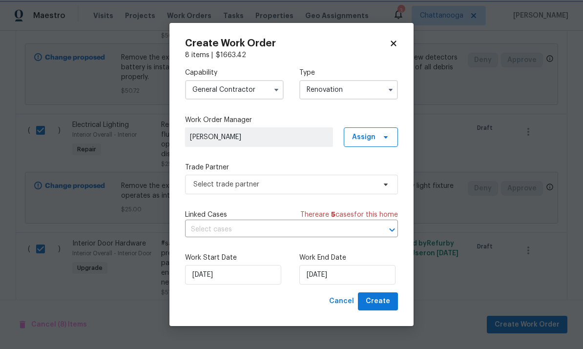
scroll to position [0, 0]
click at [368, 184] on span "Select trade partner" at bounding box center [284, 185] width 182 height 10
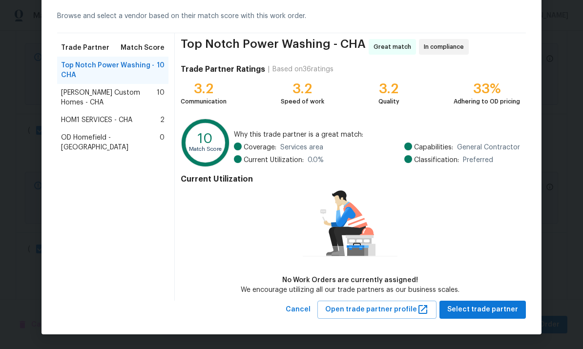
scroll to position [42, 0]
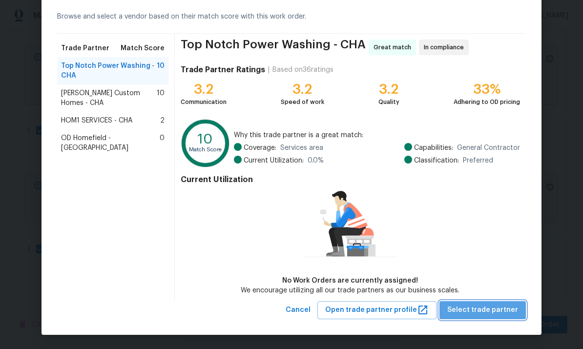
click at [499, 308] on span "Select trade partner" at bounding box center [482, 310] width 71 height 12
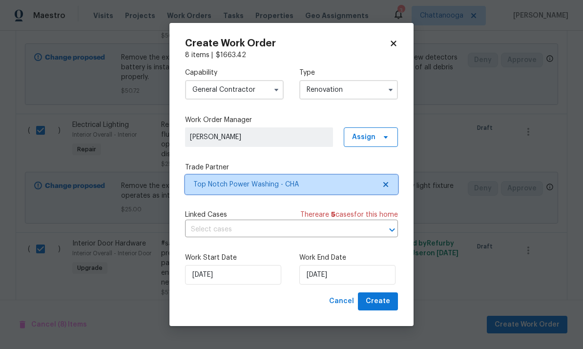
scroll to position [0, 0]
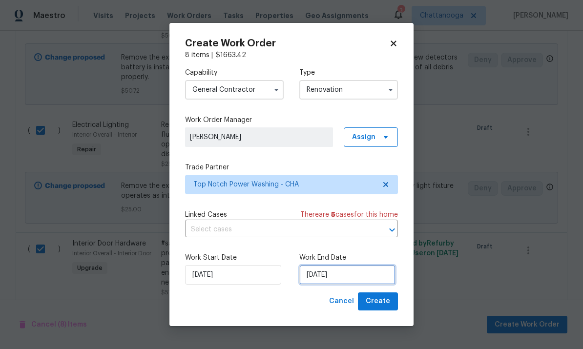
click at [359, 273] on input "[DATE]" at bounding box center [347, 275] width 96 height 20
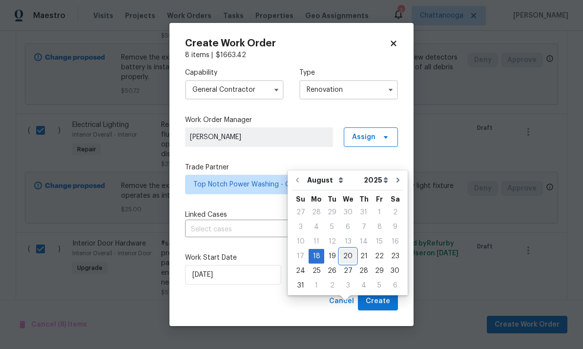
click at [344, 249] on div "20" at bounding box center [348, 256] width 16 height 14
type input "8/20/2025"
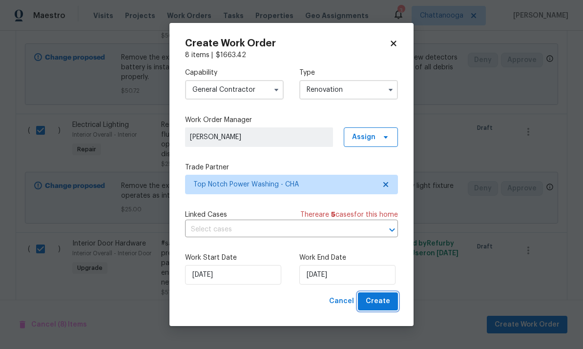
click at [386, 305] on span "Create" at bounding box center [378, 301] width 24 height 12
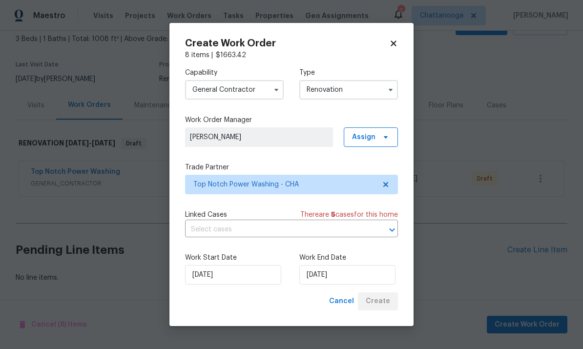
scroll to position [20, 0]
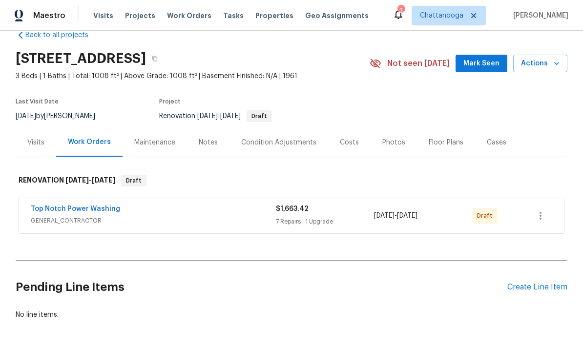
click at [478, 211] on span "Draft" at bounding box center [487, 216] width 20 height 10
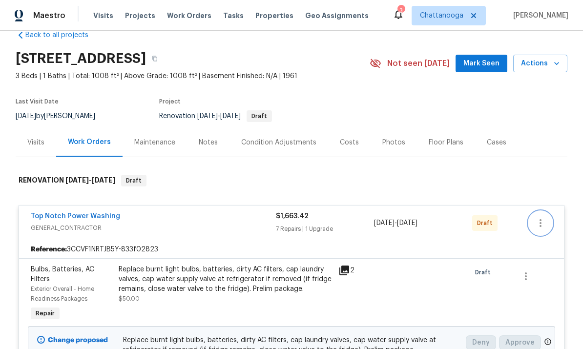
click at [544, 217] on icon "button" at bounding box center [540, 223] width 12 height 12
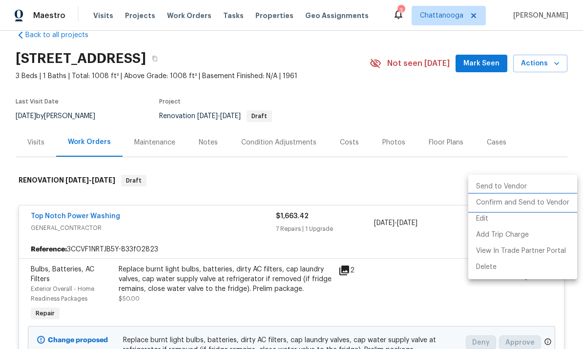
click at [525, 205] on li "Confirm and Send to Vendor" at bounding box center [522, 203] width 109 height 16
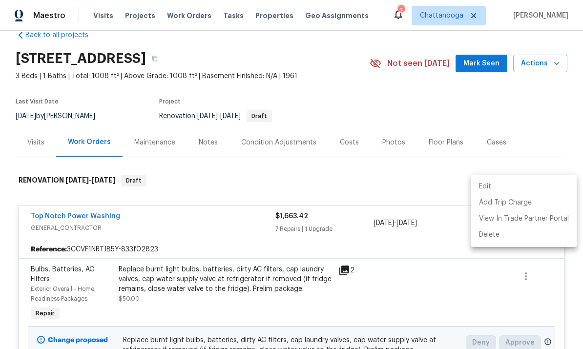
click at [515, 131] on div at bounding box center [291, 174] width 583 height 349
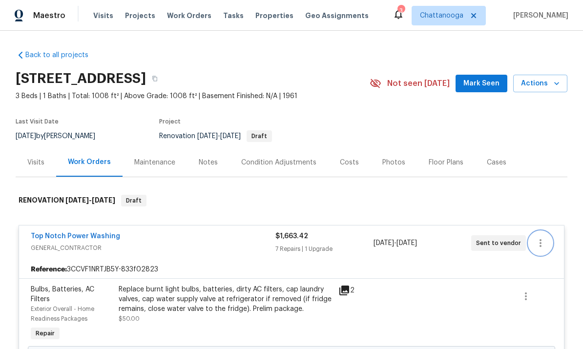
scroll to position [0, 0]
